Goal: Transaction & Acquisition: Subscribe to service/newsletter

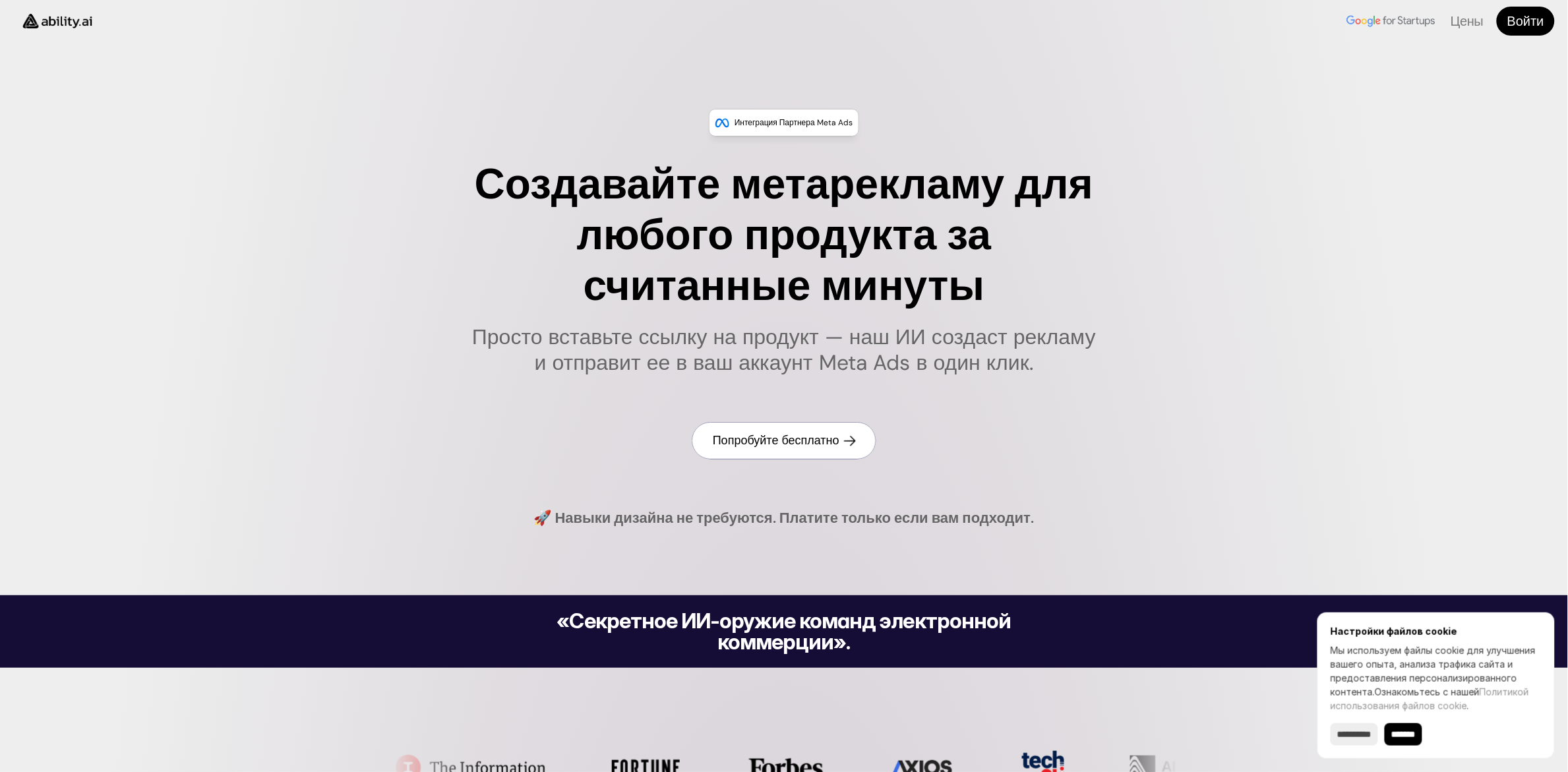
click at [775, 440] on font "Попробуйте бесплатно" at bounding box center [776, 440] width 127 height 15
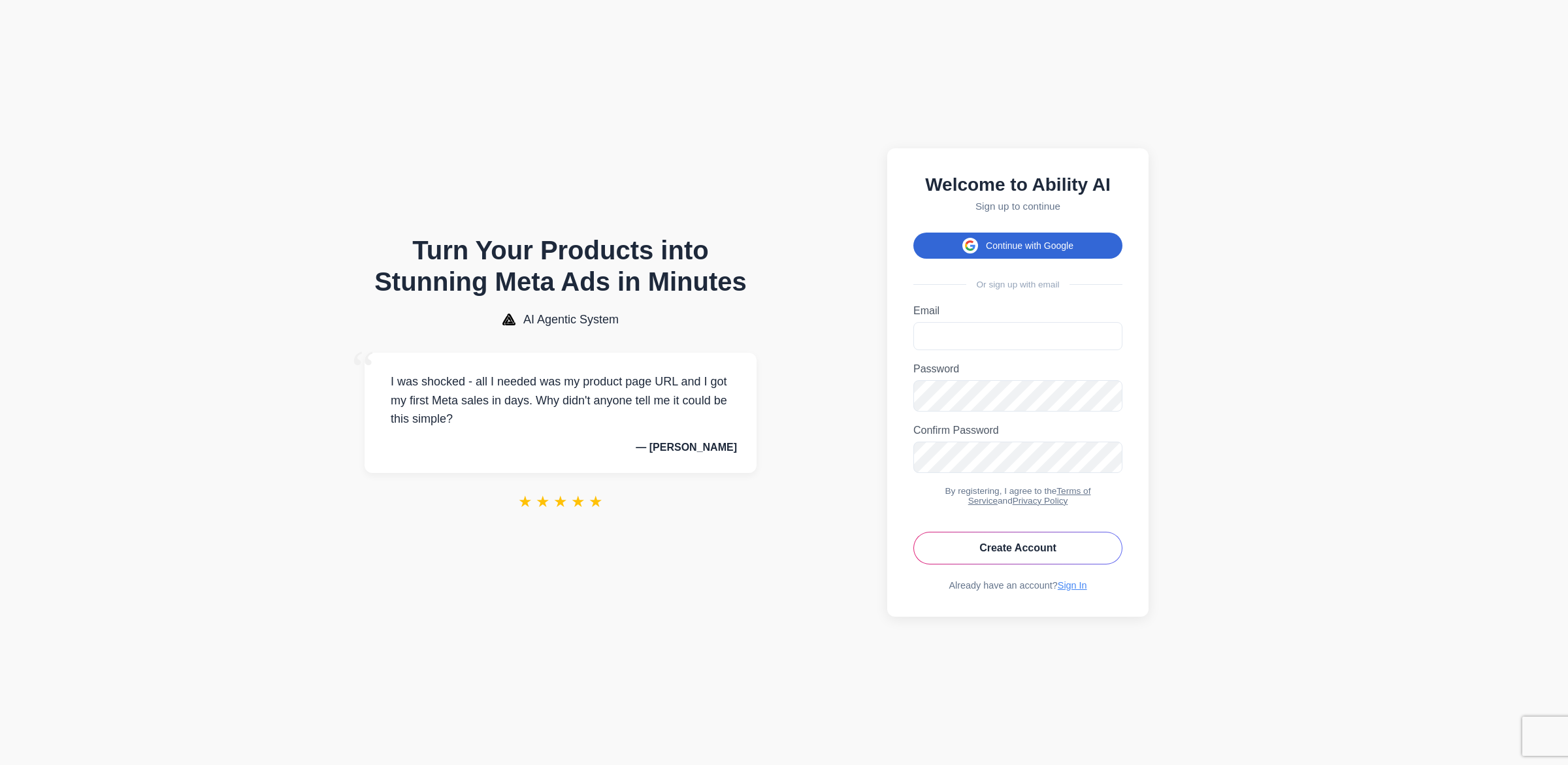
click at [984, 237] on button "Continue with Google" at bounding box center [1017, 245] width 209 height 26
